Goal: Task Accomplishment & Management: Manage account settings

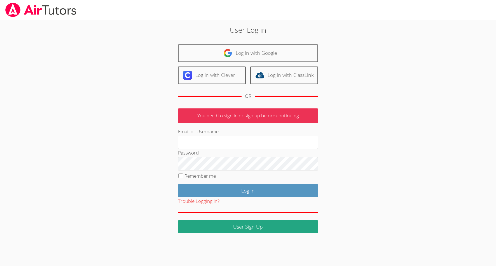
type input "johnsimmstutoring@gmail.com"
click at [192, 177] on label "Remember me" at bounding box center [199, 176] width 31 height 6
click at [183, 177] on input "Remember me" at bounding box center [180, 176] width 5 height 5
checkbox input "true"
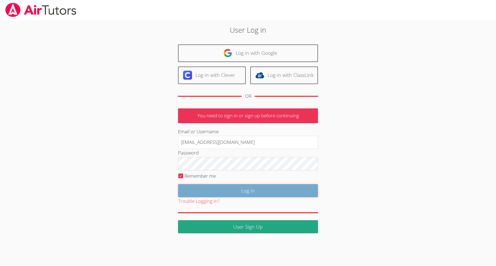
click at [208, 189] on input "Log in" at bounding box center [248, 190] width 140 height 13
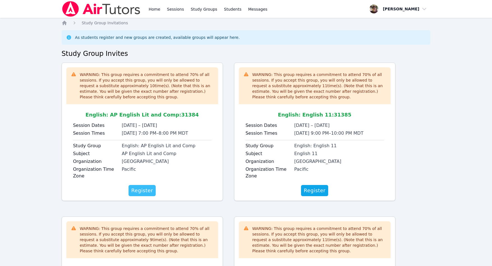
click at [140, 191] on span "Register" at bounding box center [142, 191] width 22 height 8
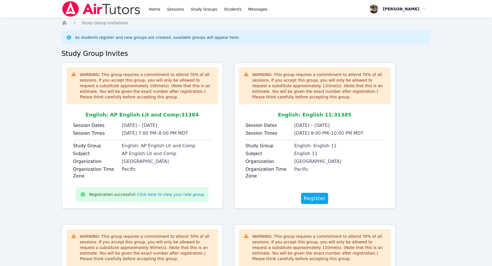
click at [224, 49] on h2 "Study Group Invites" at bounding box center [246, 53] width 369 height 9
